Goal: Information Seeking & Learning: Learn about a topic

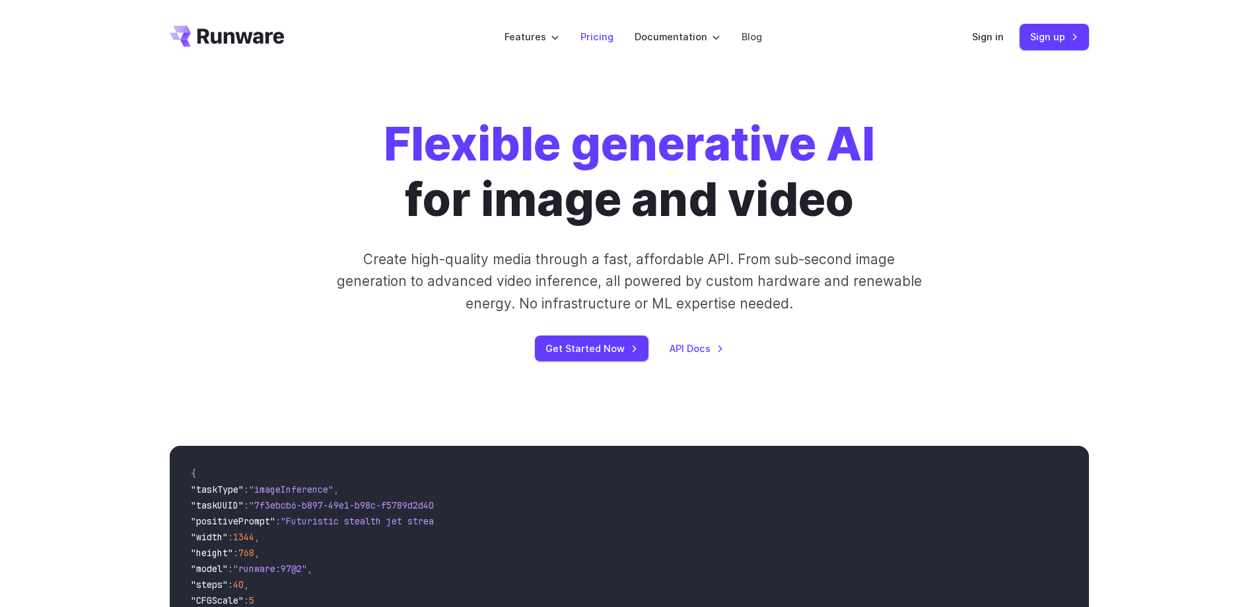
click at [598, 41] on link "Pricing" at bounding box center [597, 36] width 33 height 15
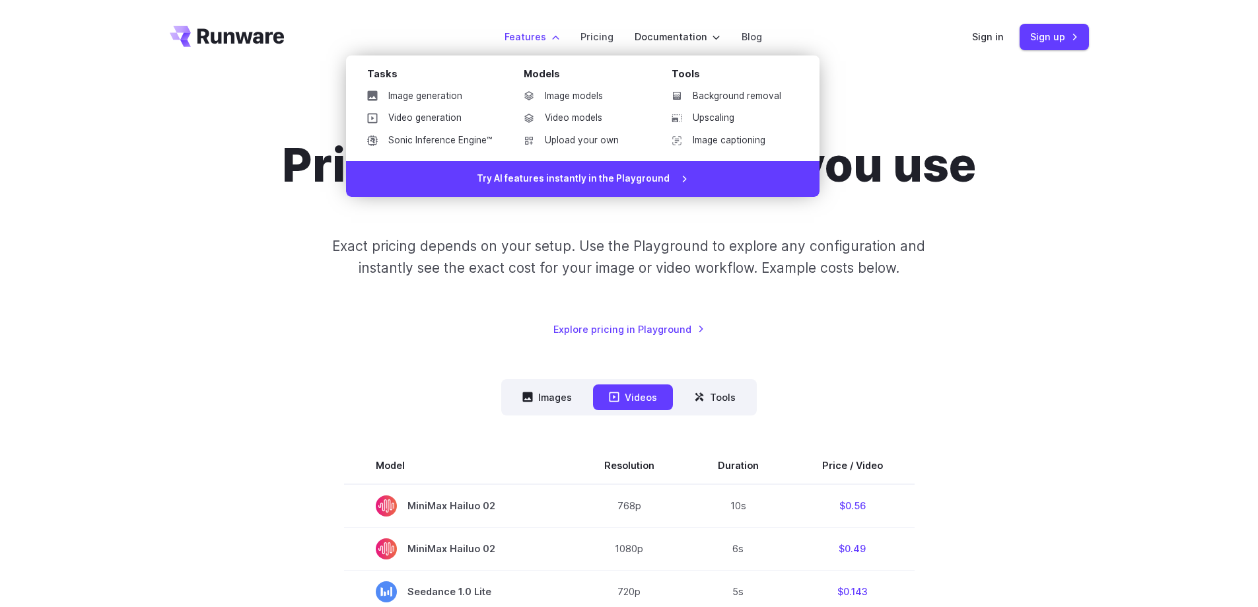
scroll to position [198, 0]
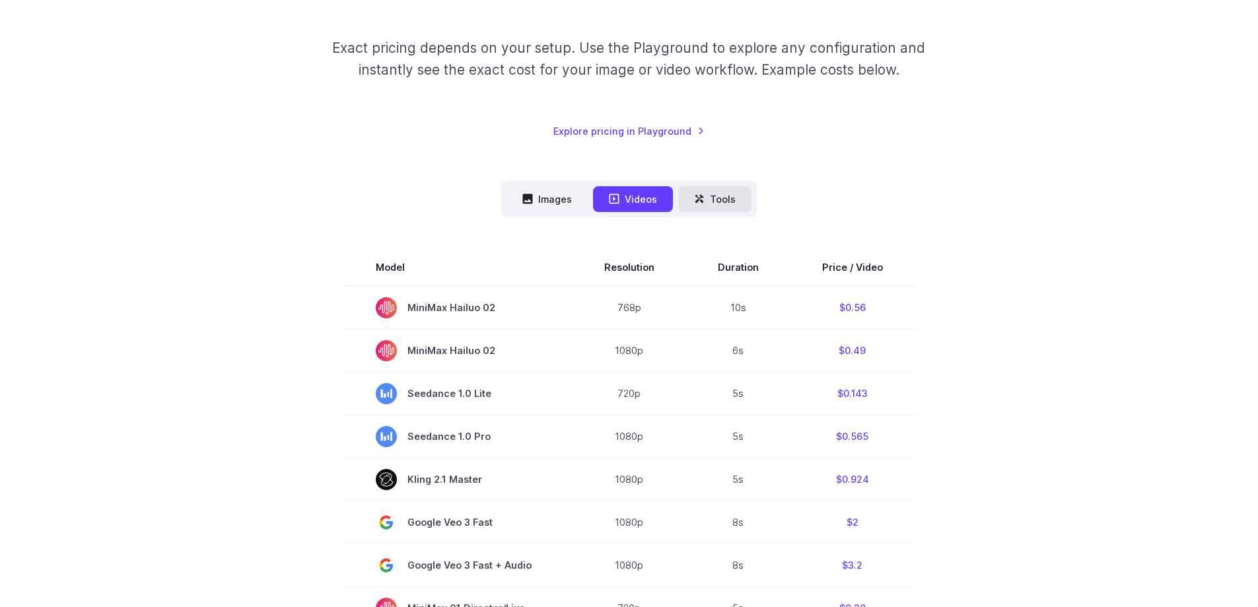
click at [730, 197] on button "Tools" at bounding box center [714, 199] width 73 height 26
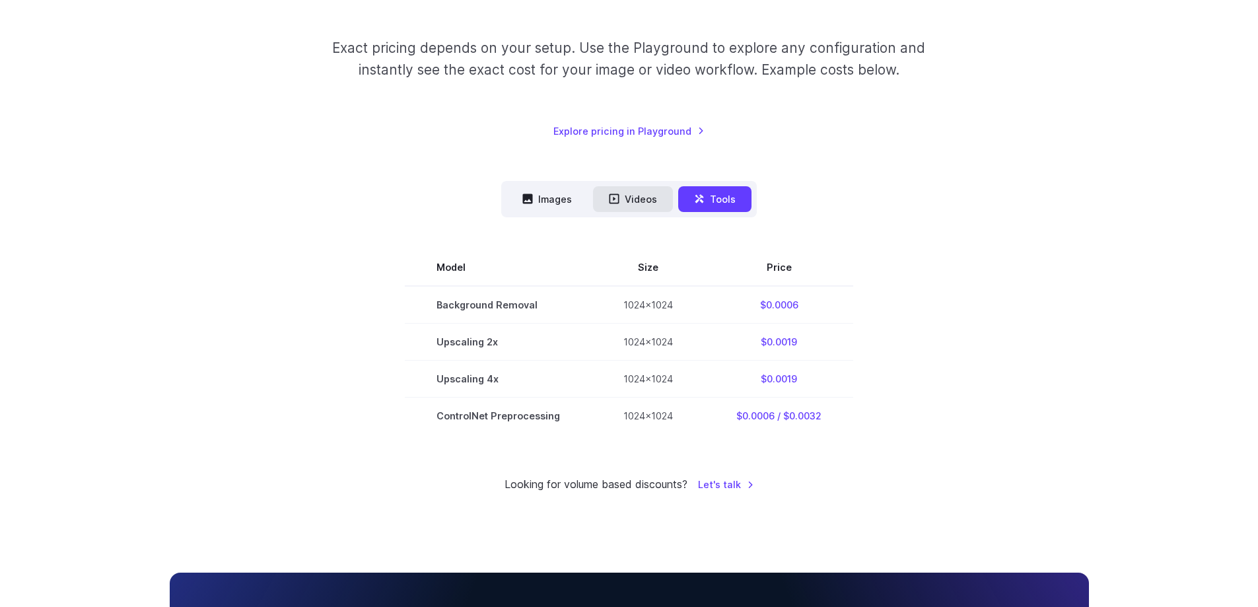
click at [639, 200] on button "Videos" at bounding box center [633, 199] width 80 height 26
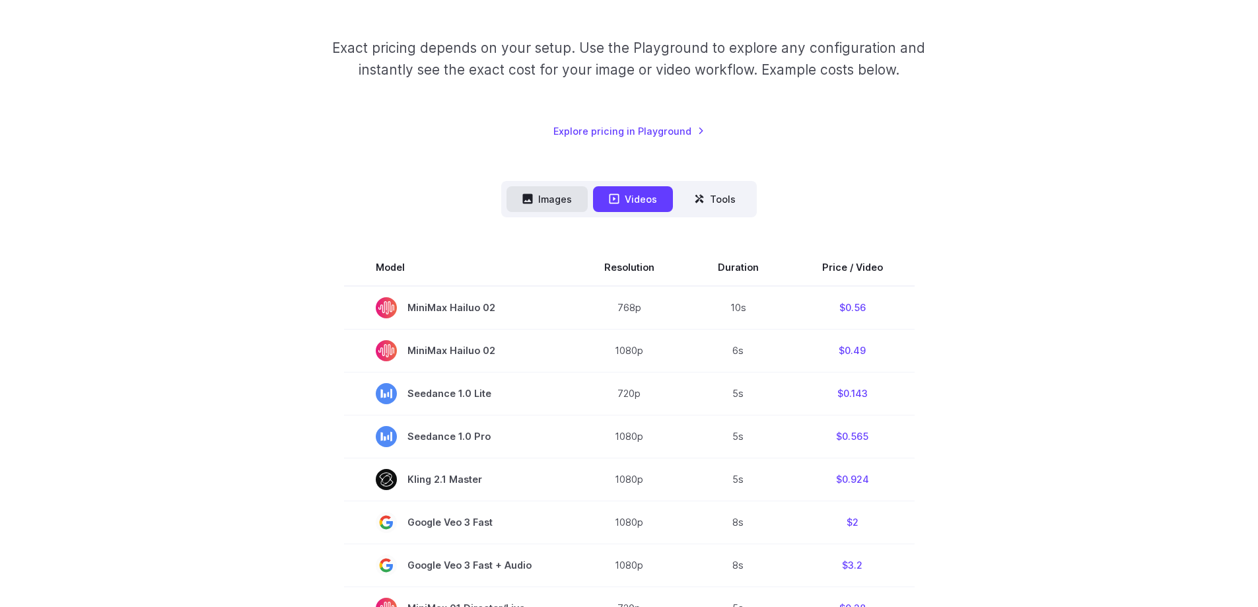
click at [545, 195] on button "Images" at bounding box center [547, 199] width 81 height 26
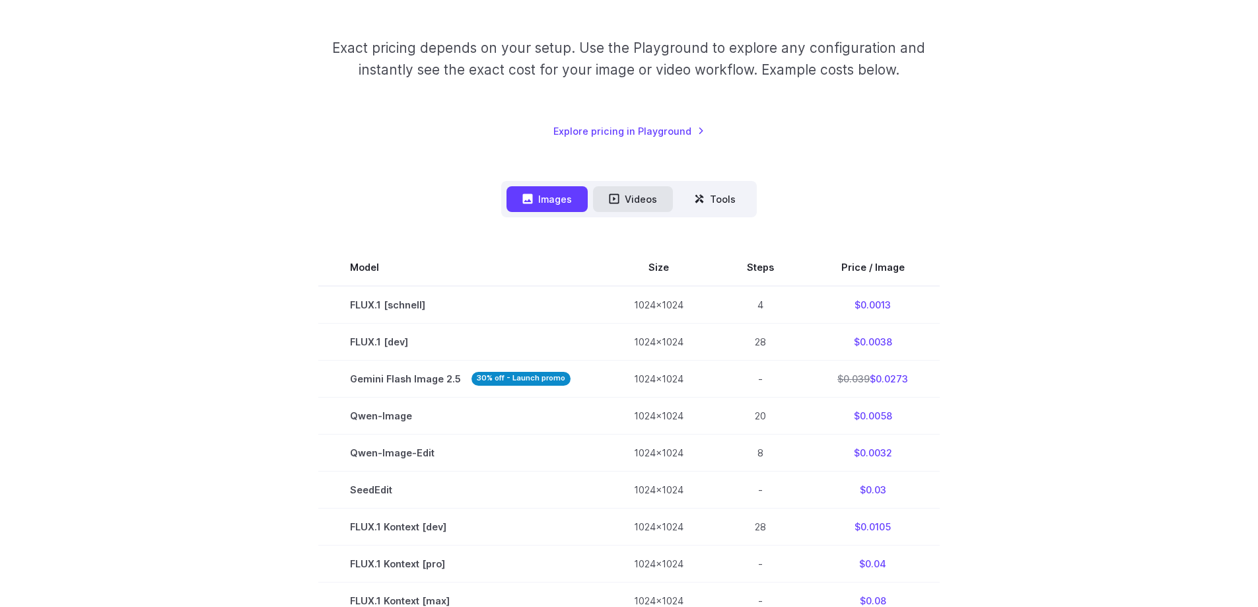
click at [637, 196] on button "Videos" at bounding box center [633, 199] width 80 height 26
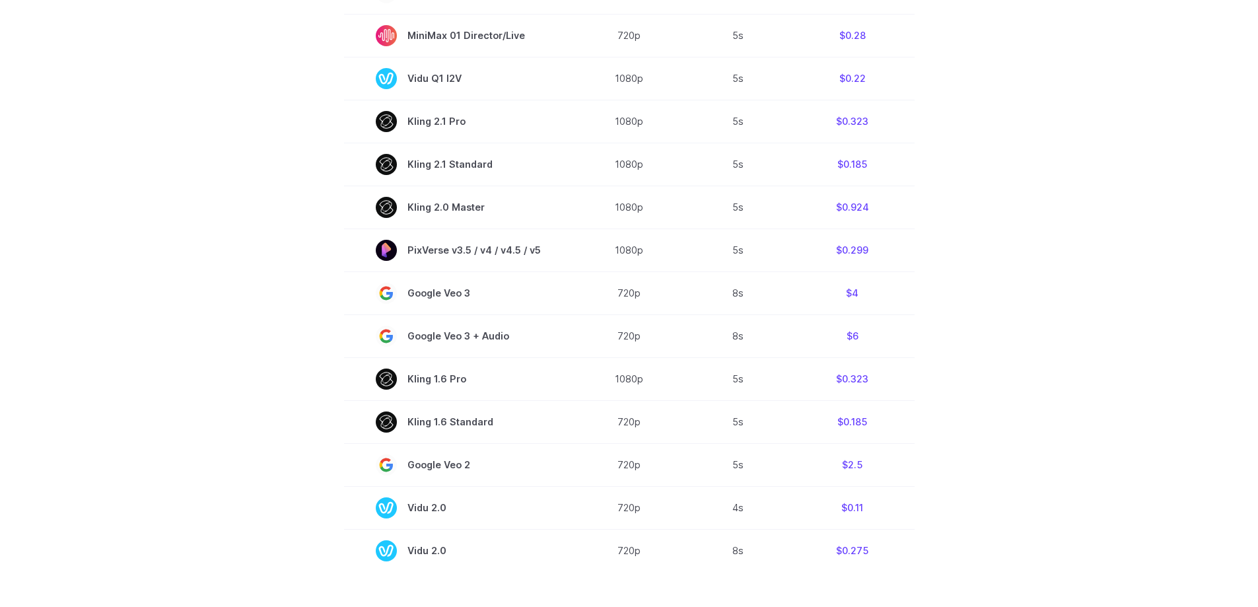
scroll to position [660, 0]
